Goal: Information Seeking & Learning: Understand process/instructions

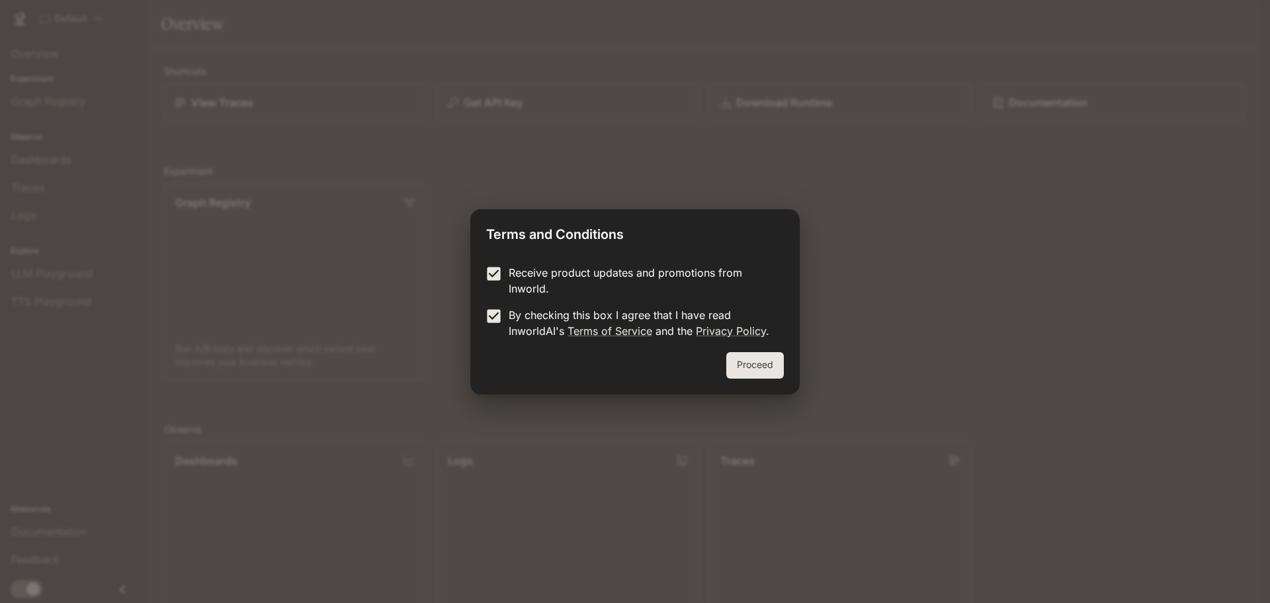
click at [755, 375] on button "Proceed" at bounding box center [755, 365] width 58 height 26
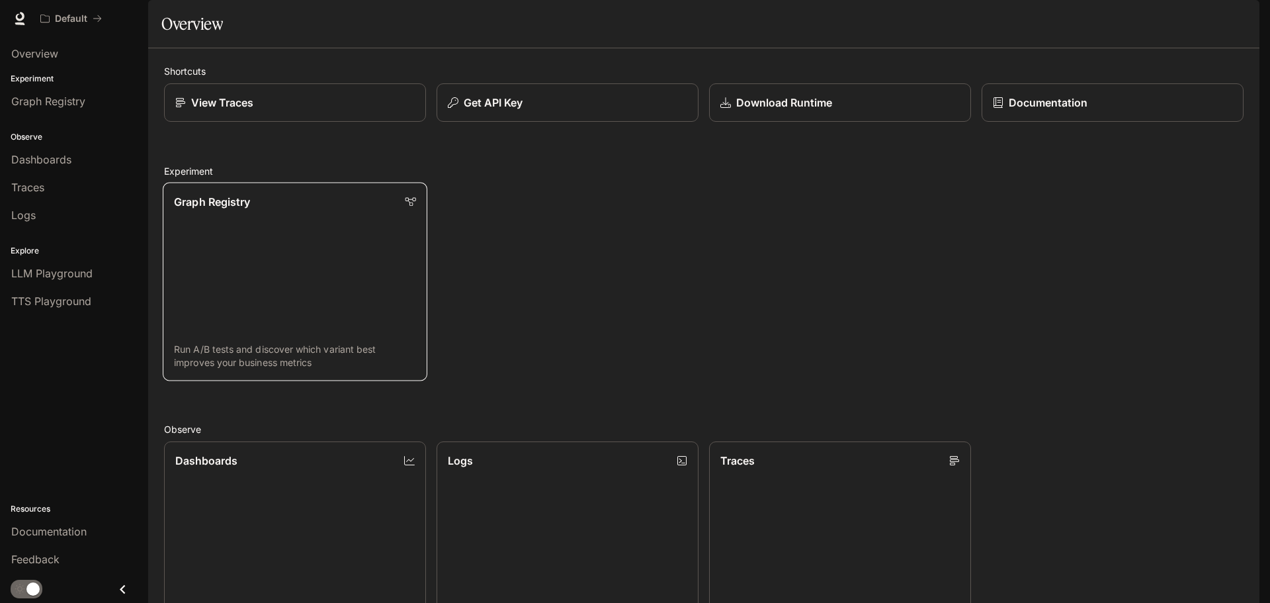
click at [294, 294] on link "Graph Registry Run A/B tests and discover which variant best improves your busi…" at bounding box center [295, 282] width 265 height 198
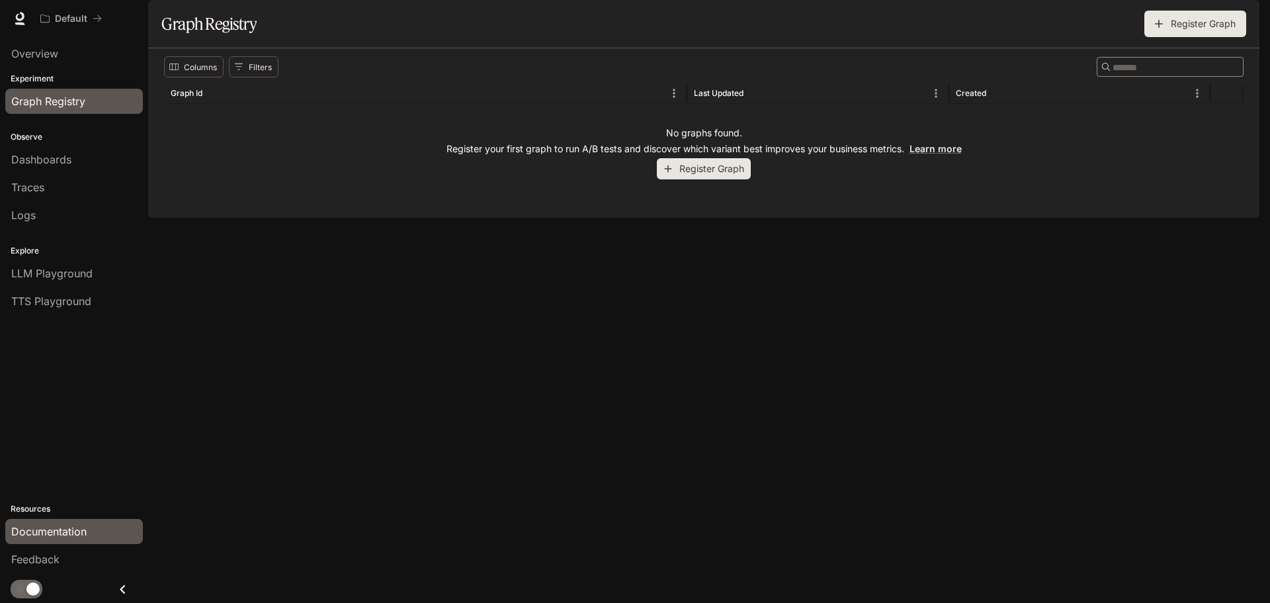
click at [38, 528] on span "Documentation" at bounding box center [48, 531] width 75 height 16
